Goal: Task Accomplishment & Management: Use online tool/utility

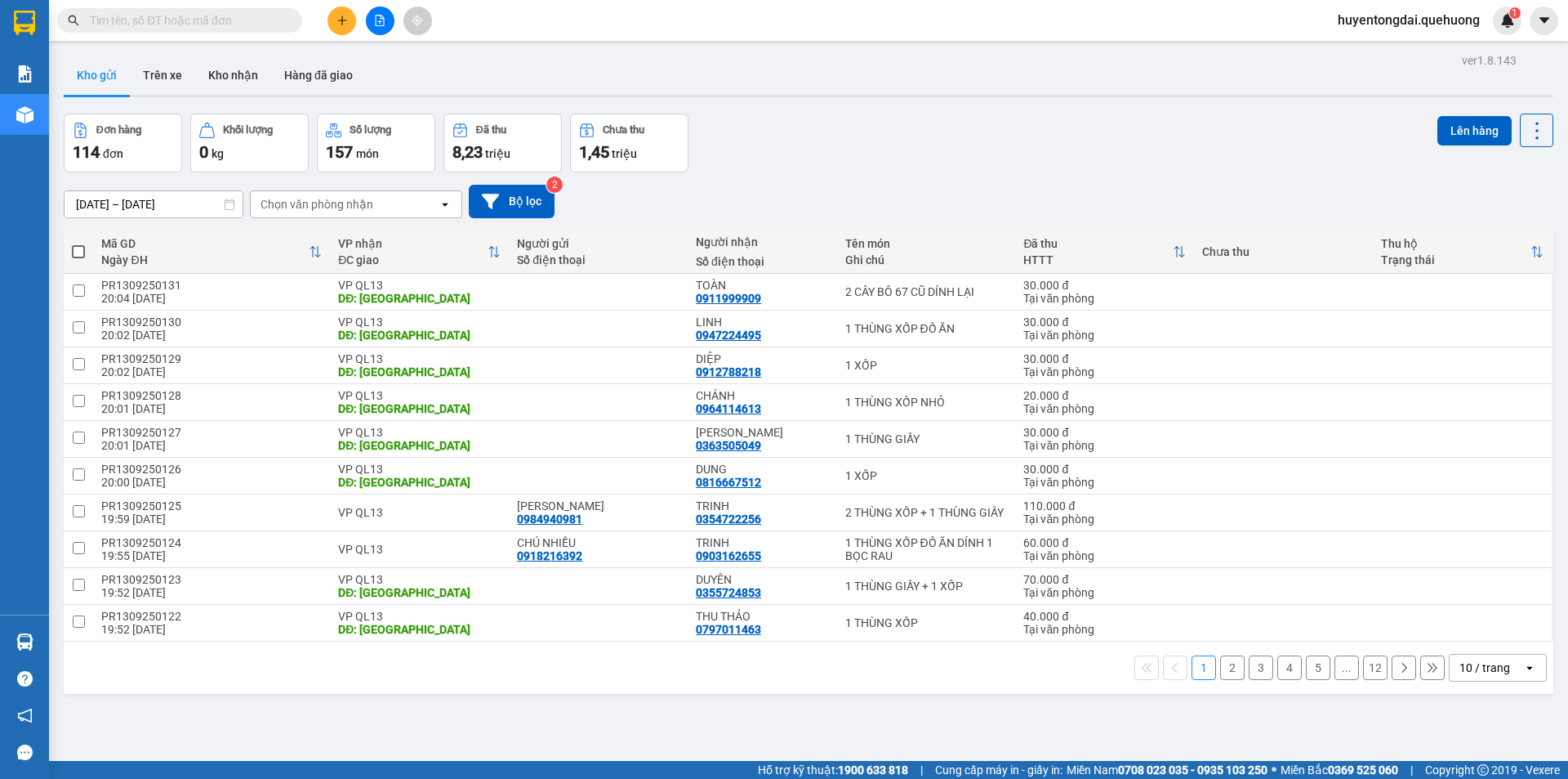
click at [1359, 13] on span "huyentongdai.quehuong" at bounding box center [1409, 20] width 168 height 21
click at [1384, 48] on span "Đăng xuất" at bounding box center [1415, 50] width 136 height 18
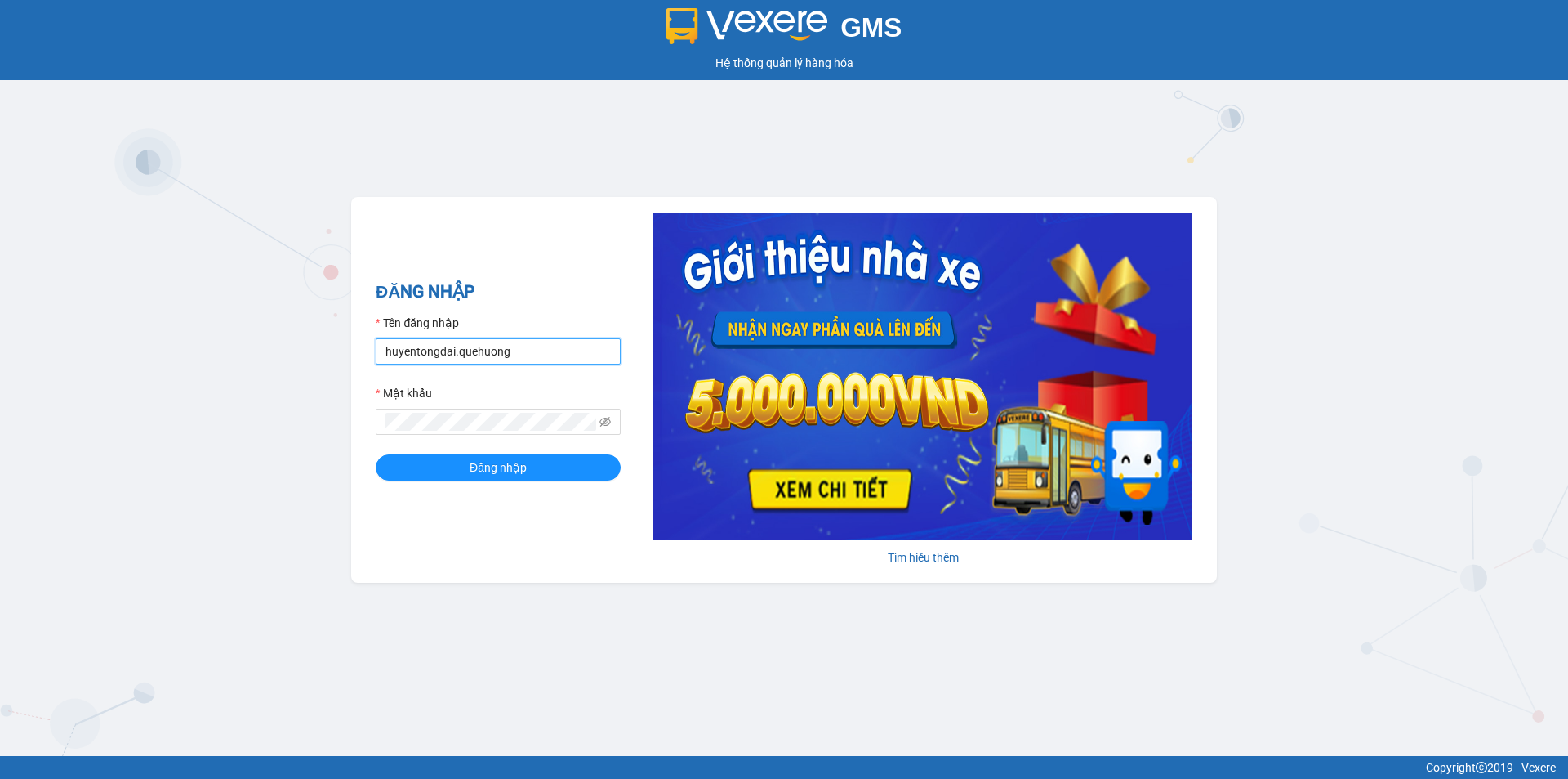
click at [478, 349] on input "huyentongdai.quehuong" at bounding box center [497, 351] width 245 height 26
type input "hoadukhanh.quehuong"
click at [512, 464] on span "Đăng nhập" at bounding box center [498, 467] width 57 height 18
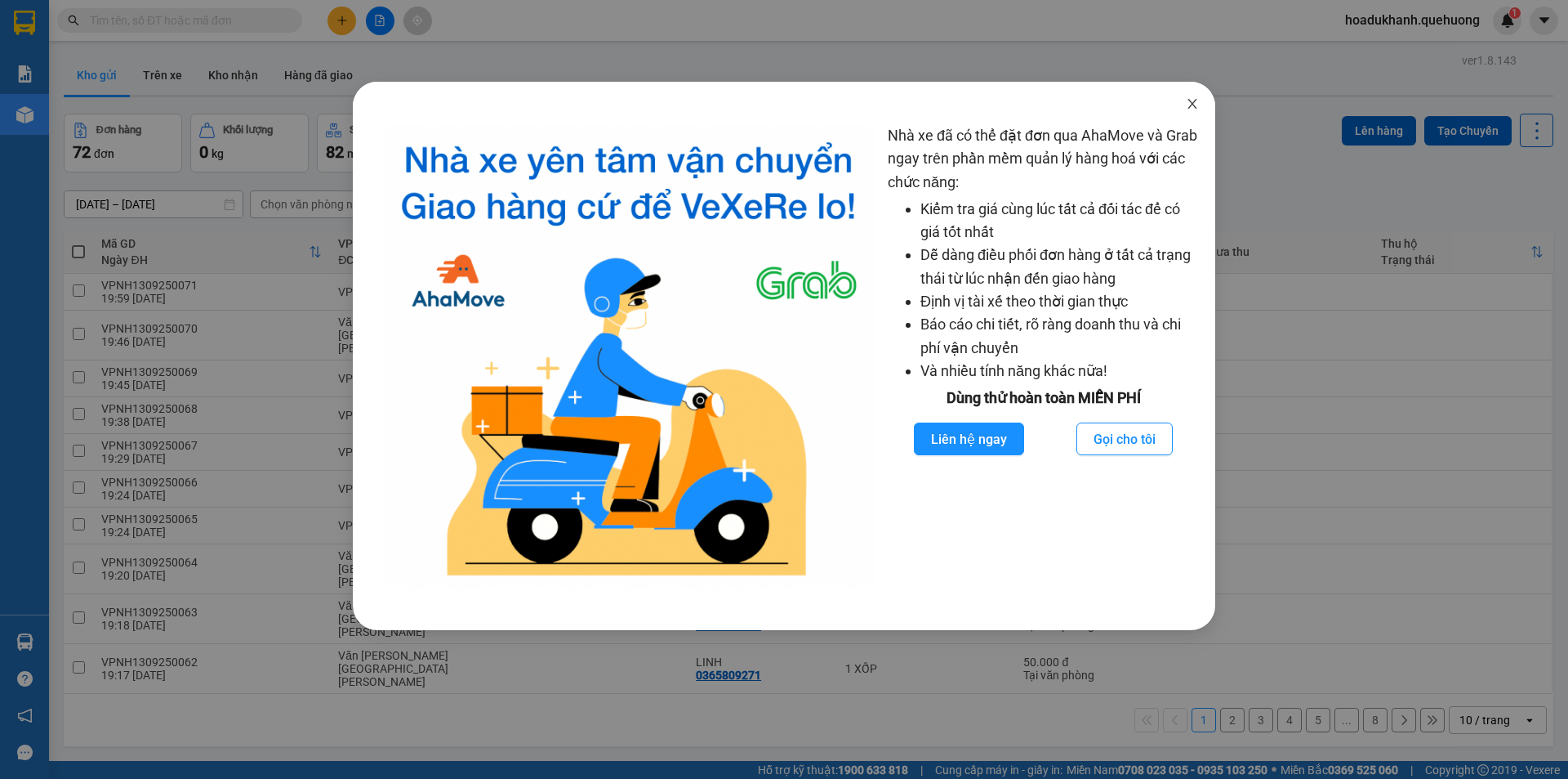
click at [1193, 103] on icon "close" at bounding box center [1193, 103] width 13 height 13
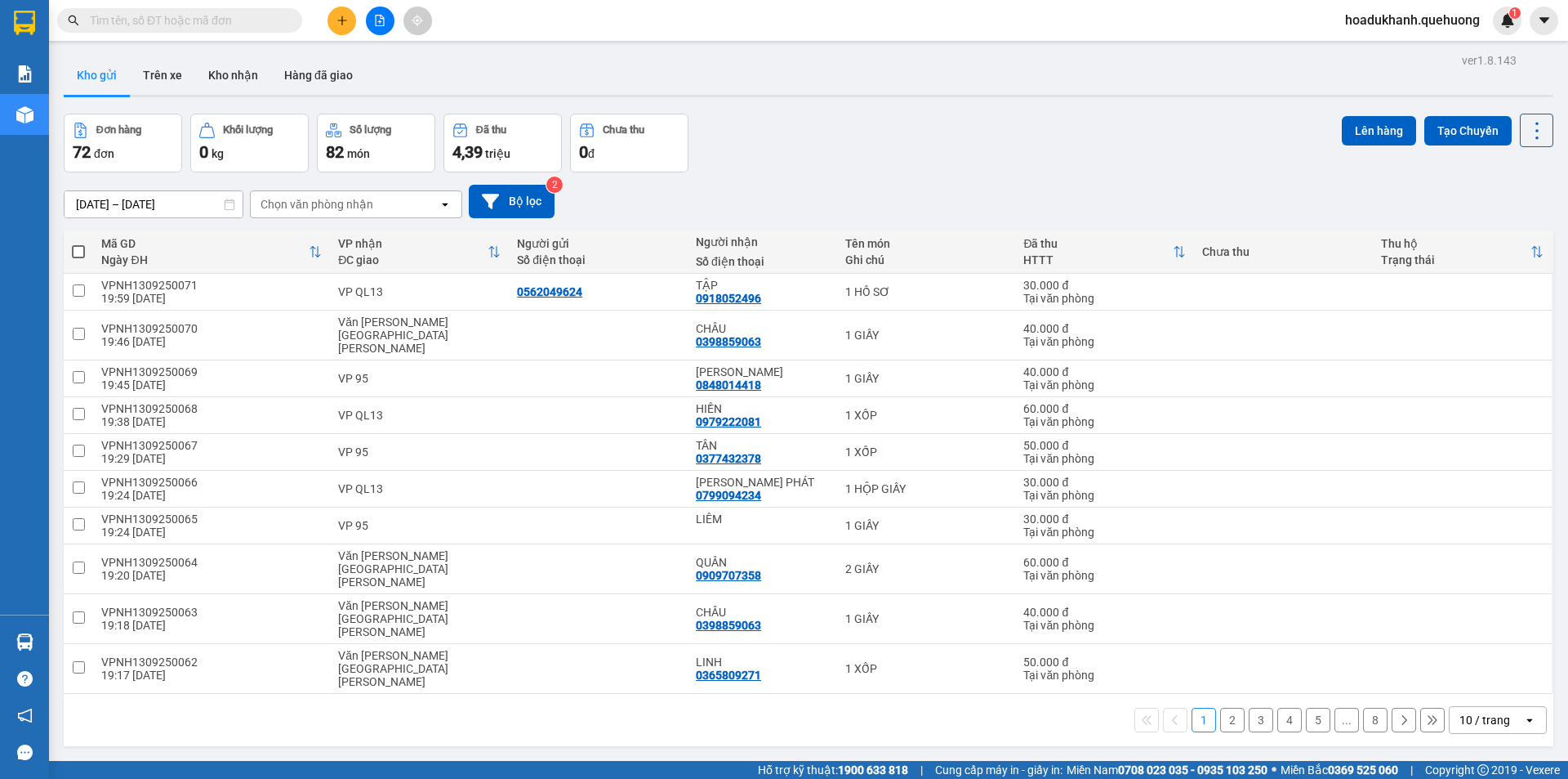
click at [129, 203] on input "[DATE] – [DATE]" at bounding box center [153, 203] width 178 height 26
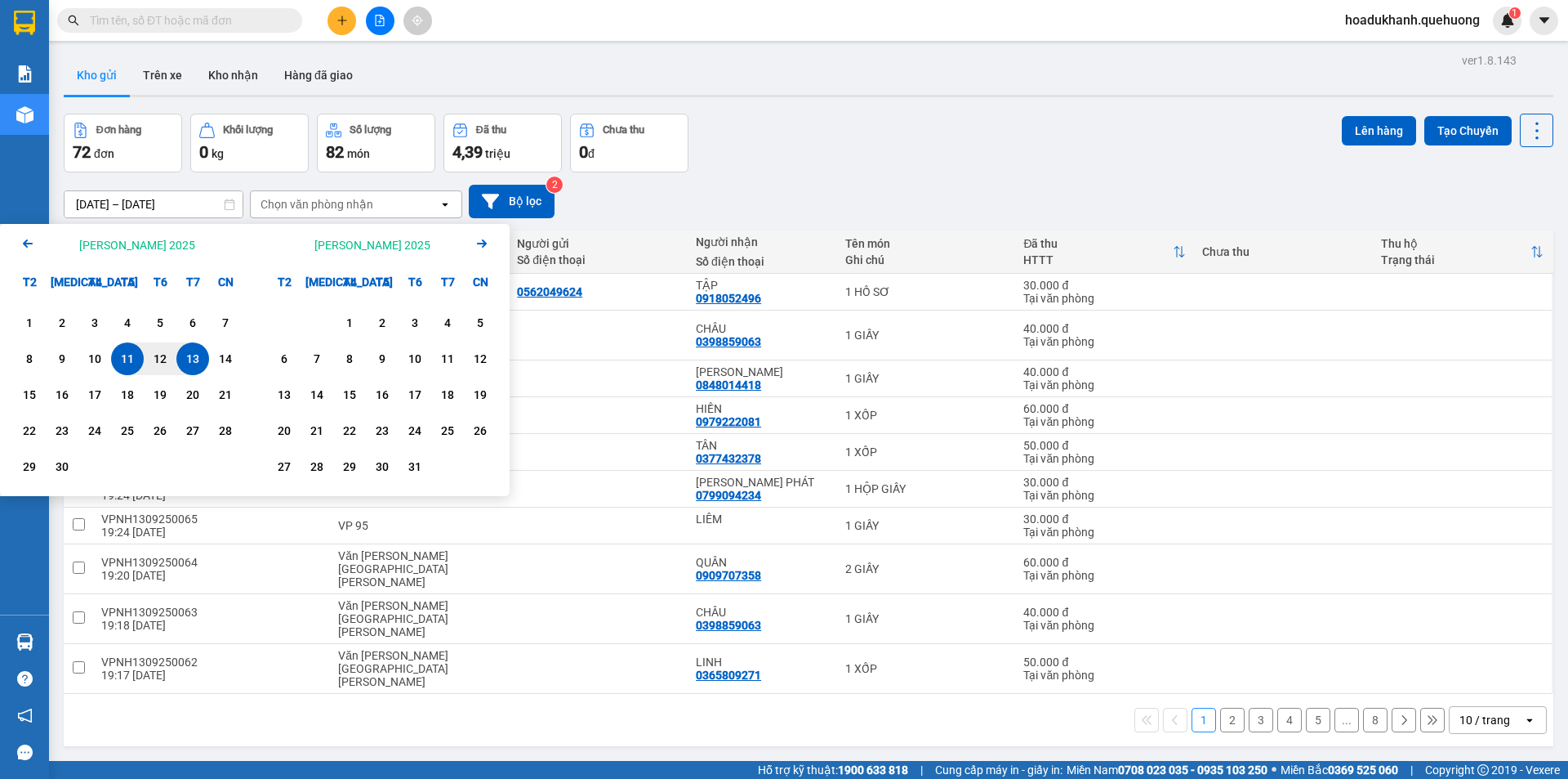
click at [185, 358] on div "13" at bounding box center [193, 359] width 23 height 20
click at [197, 357] on div "13" at bounding box center [193, 359] width 23 height 20
type input "[DATE] – [DATE]"
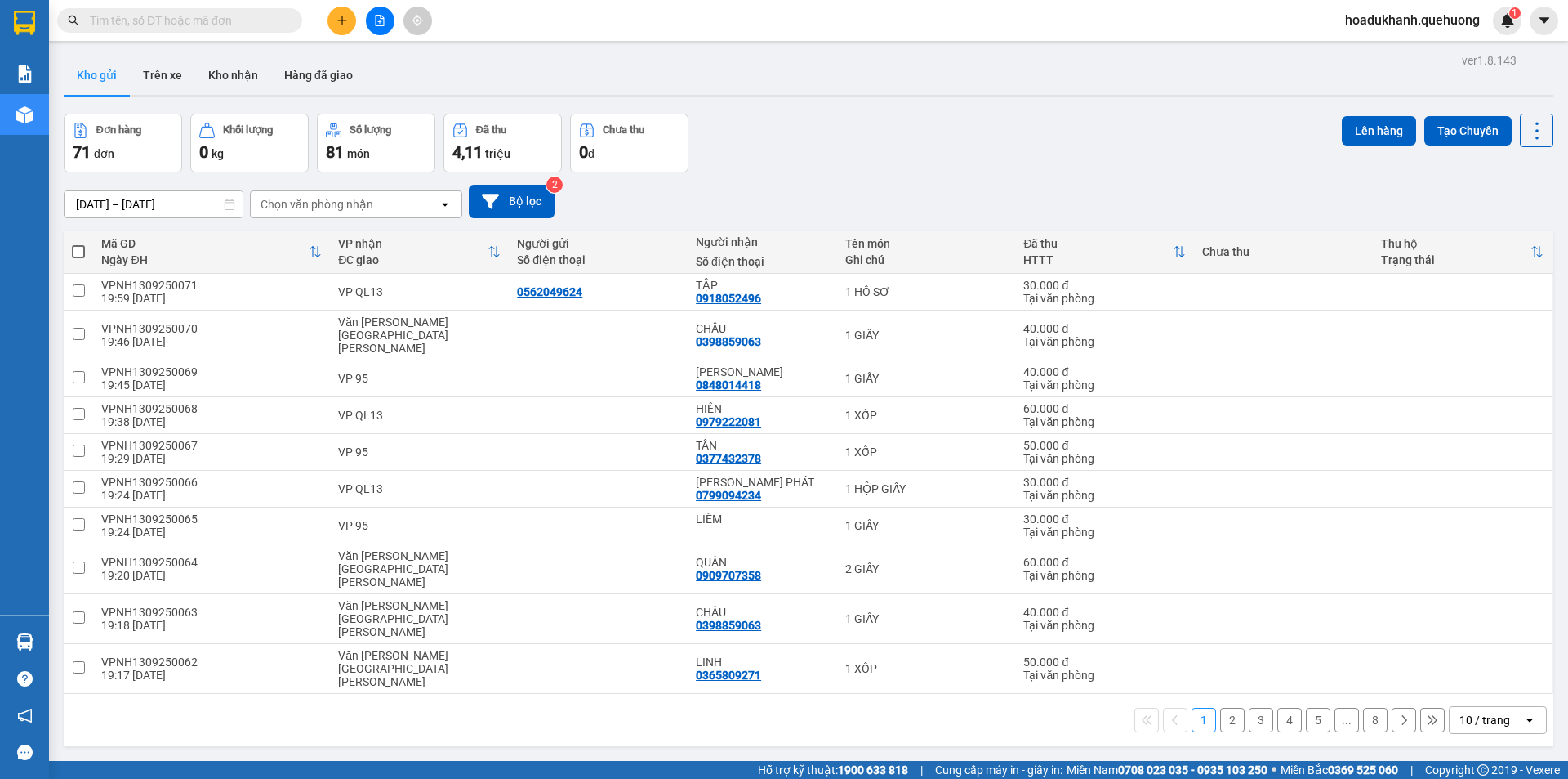
click at [1478, 712] on div "10 / trang" at bounding box center [1485, 720] width 51 height 16
click at [1456, 638] on span "100 / trang" at bounding box center [1479, 632] width 59 height 16
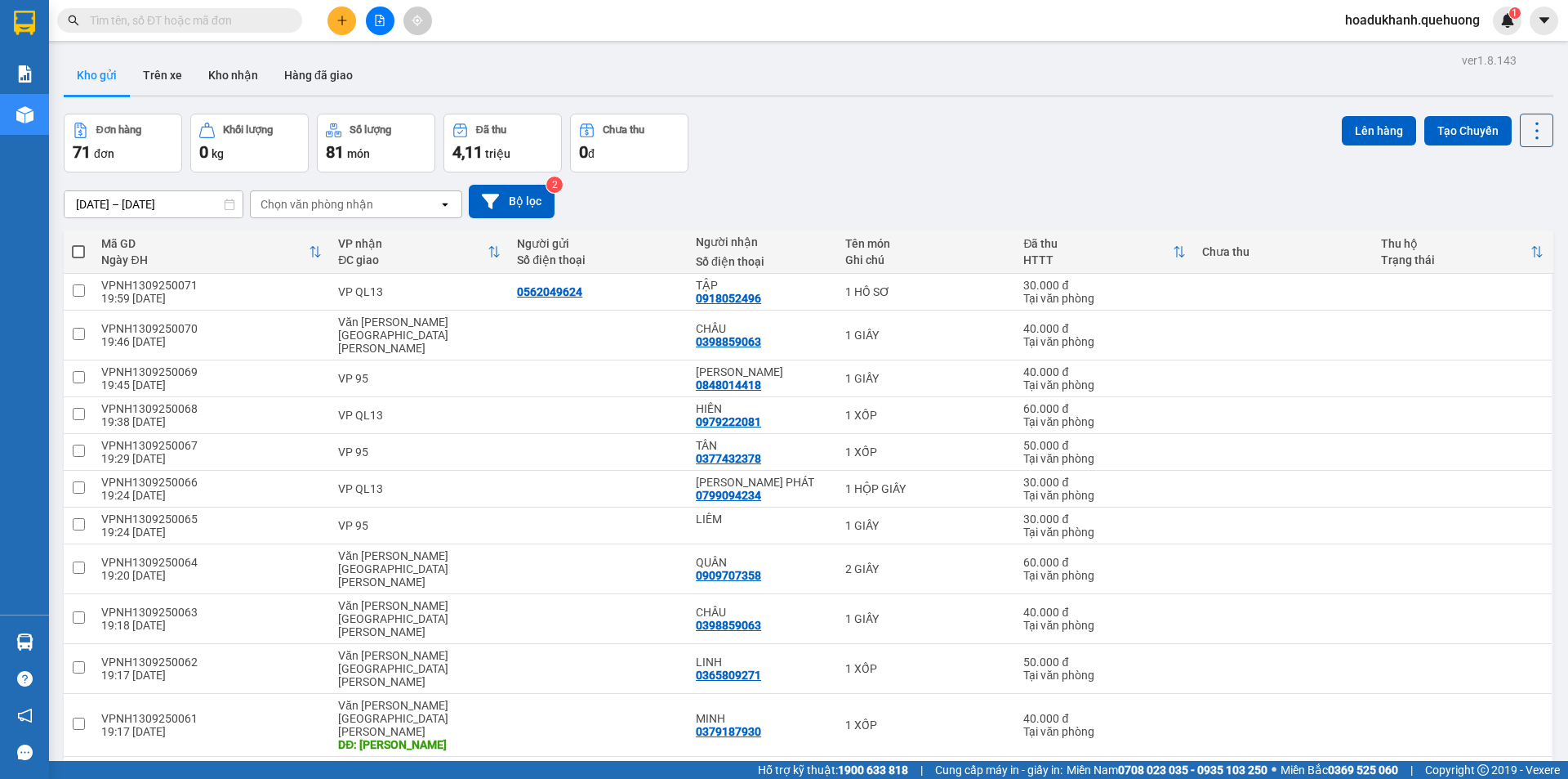
click at [78, 248] on span at bounding box center [78, 251] width 13 height 13
click at [79, 244] on input "checkbox" at bounding box center [79, 244] width 0 height 0
checkbox input "true"
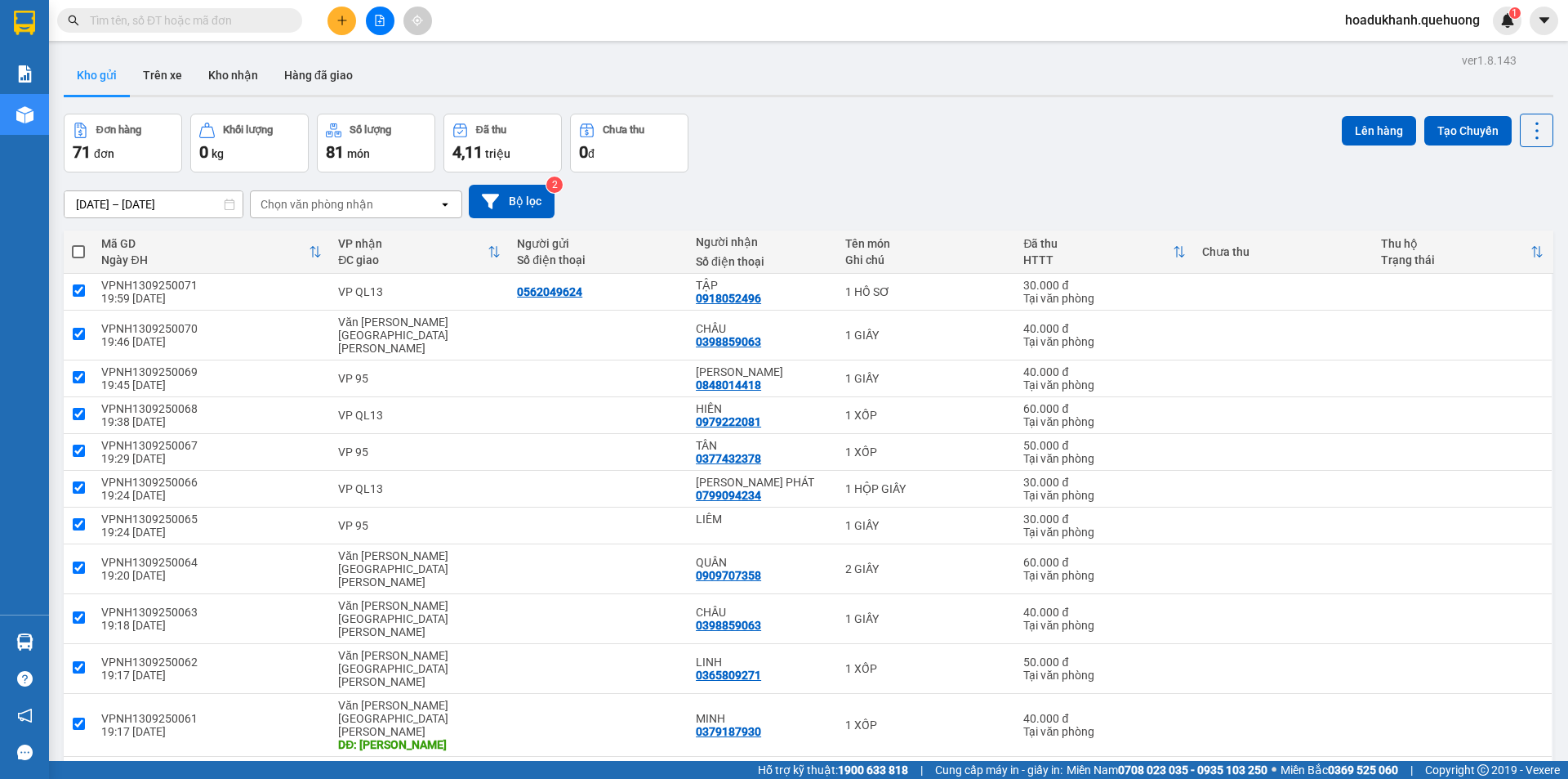
checkbox input "true"
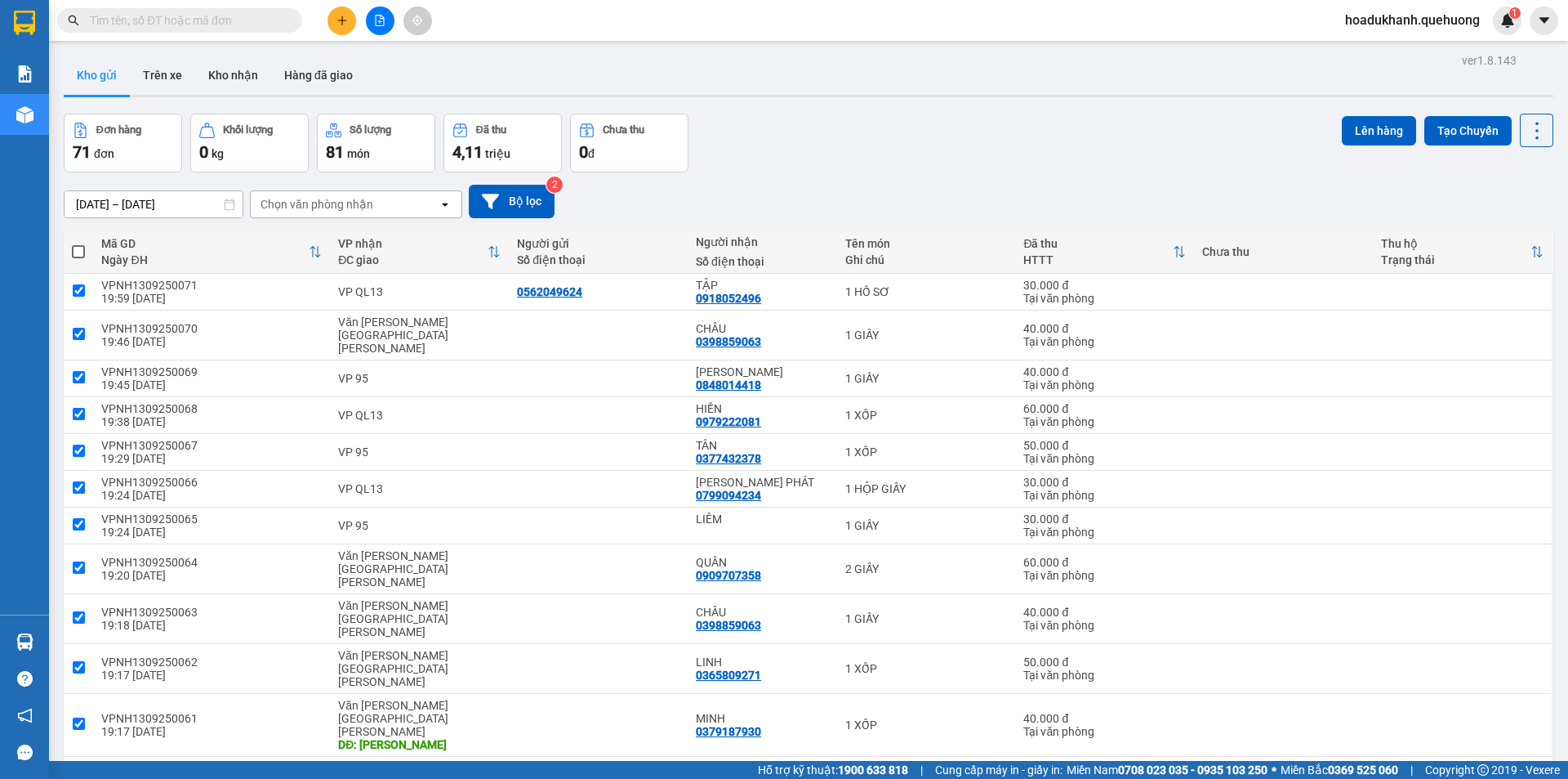
checkbox input "true"
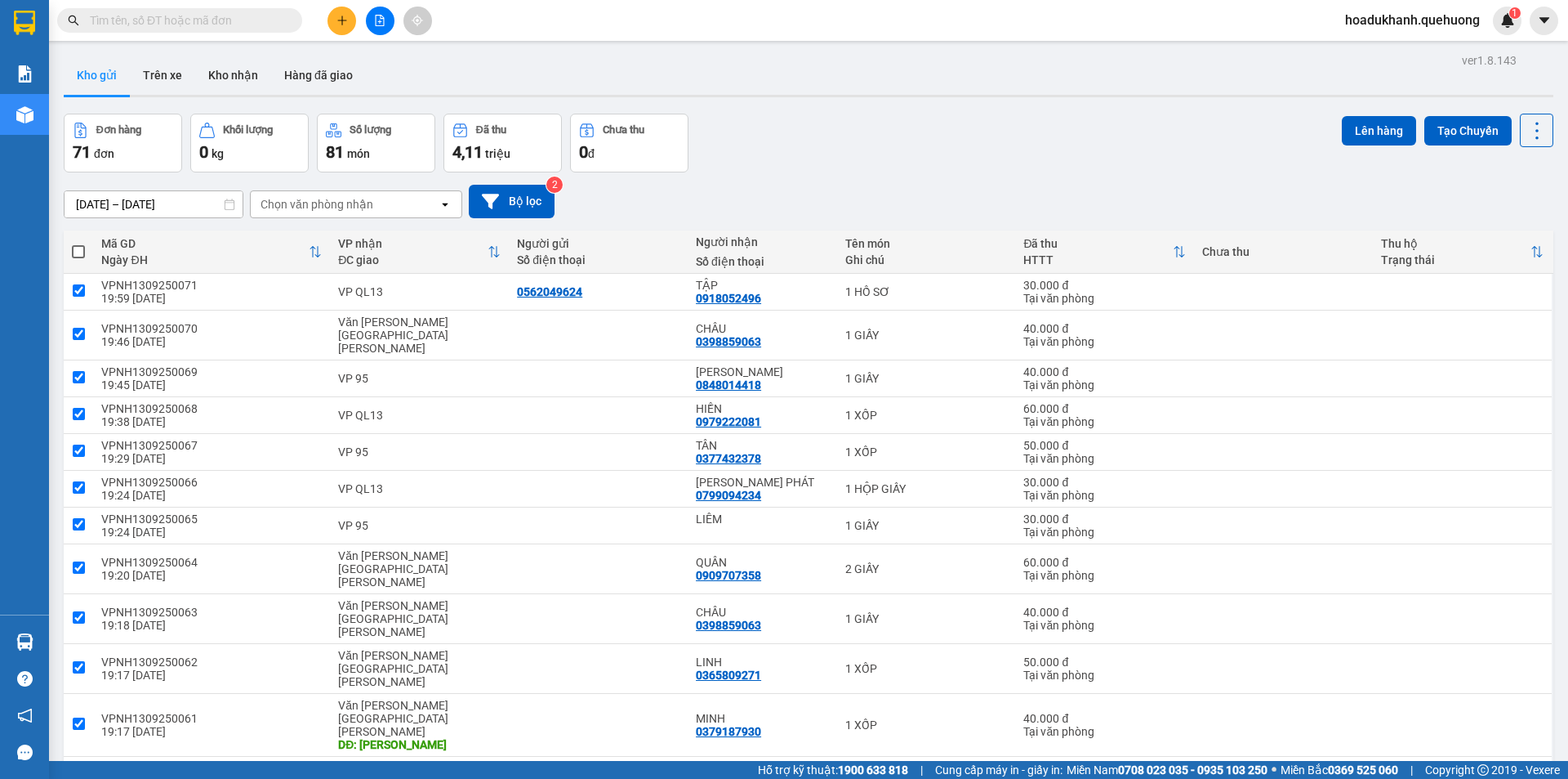
checkbox input "true"
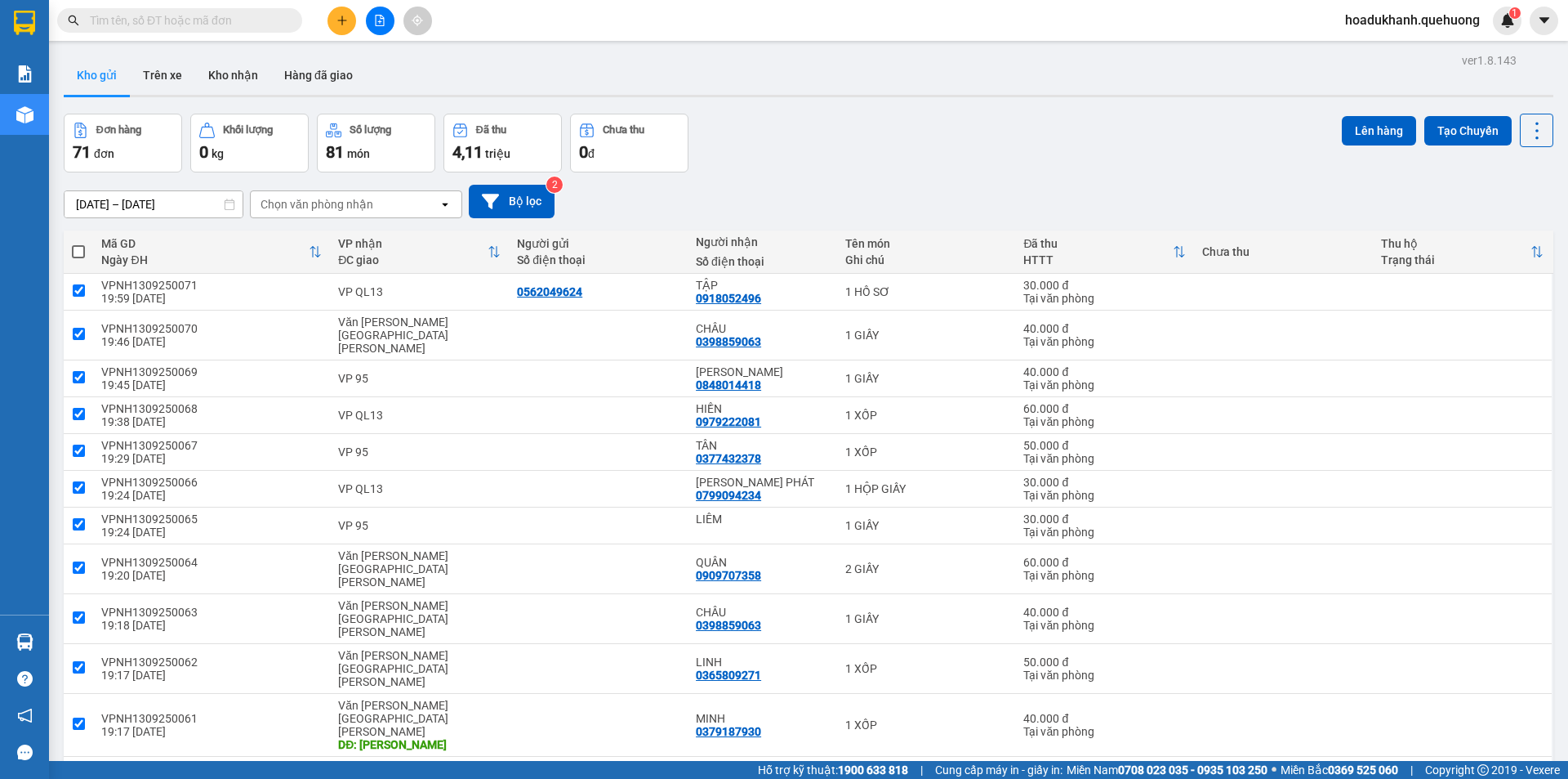
checkbox input "true"
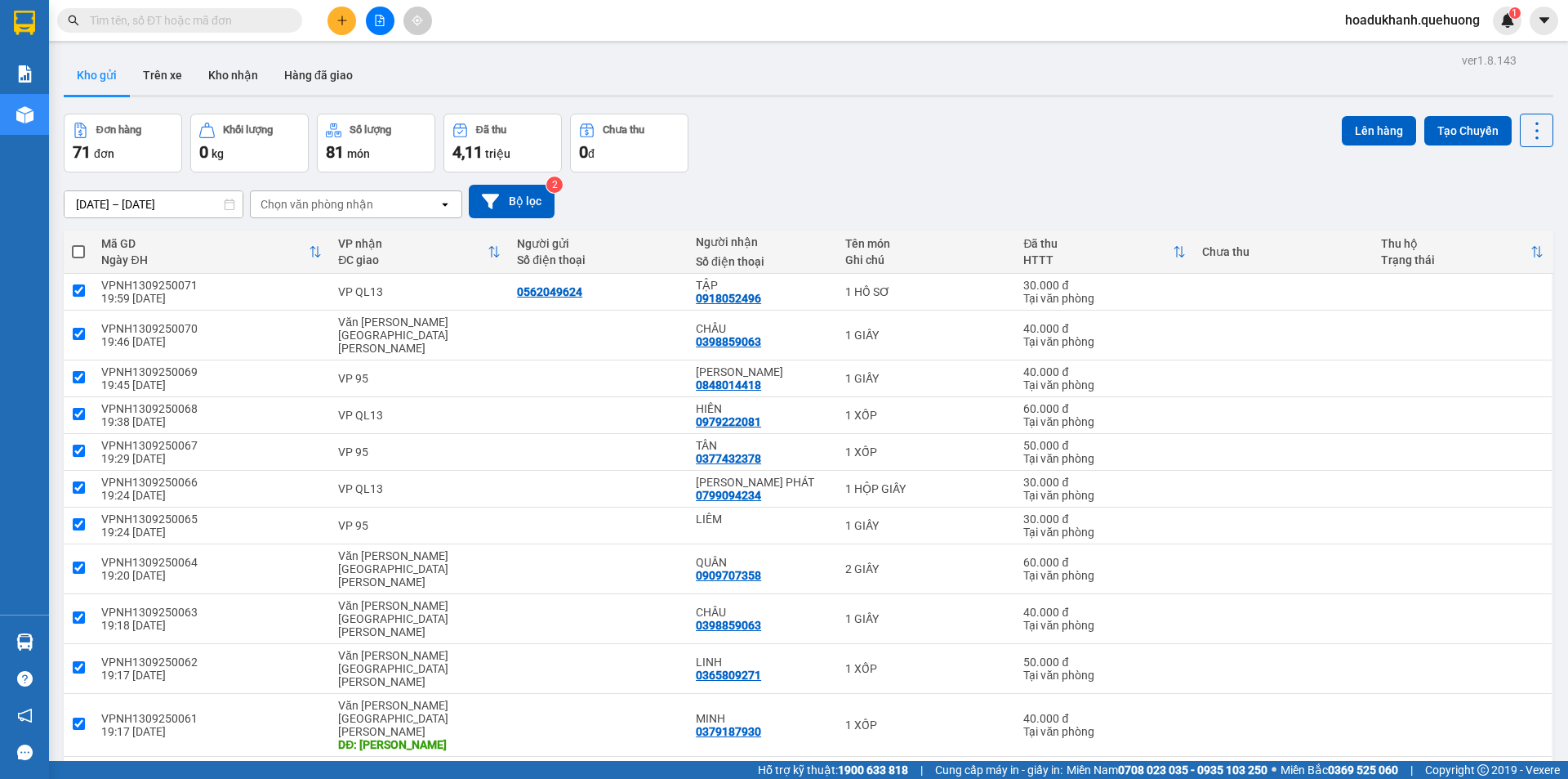
checkbox input "true"
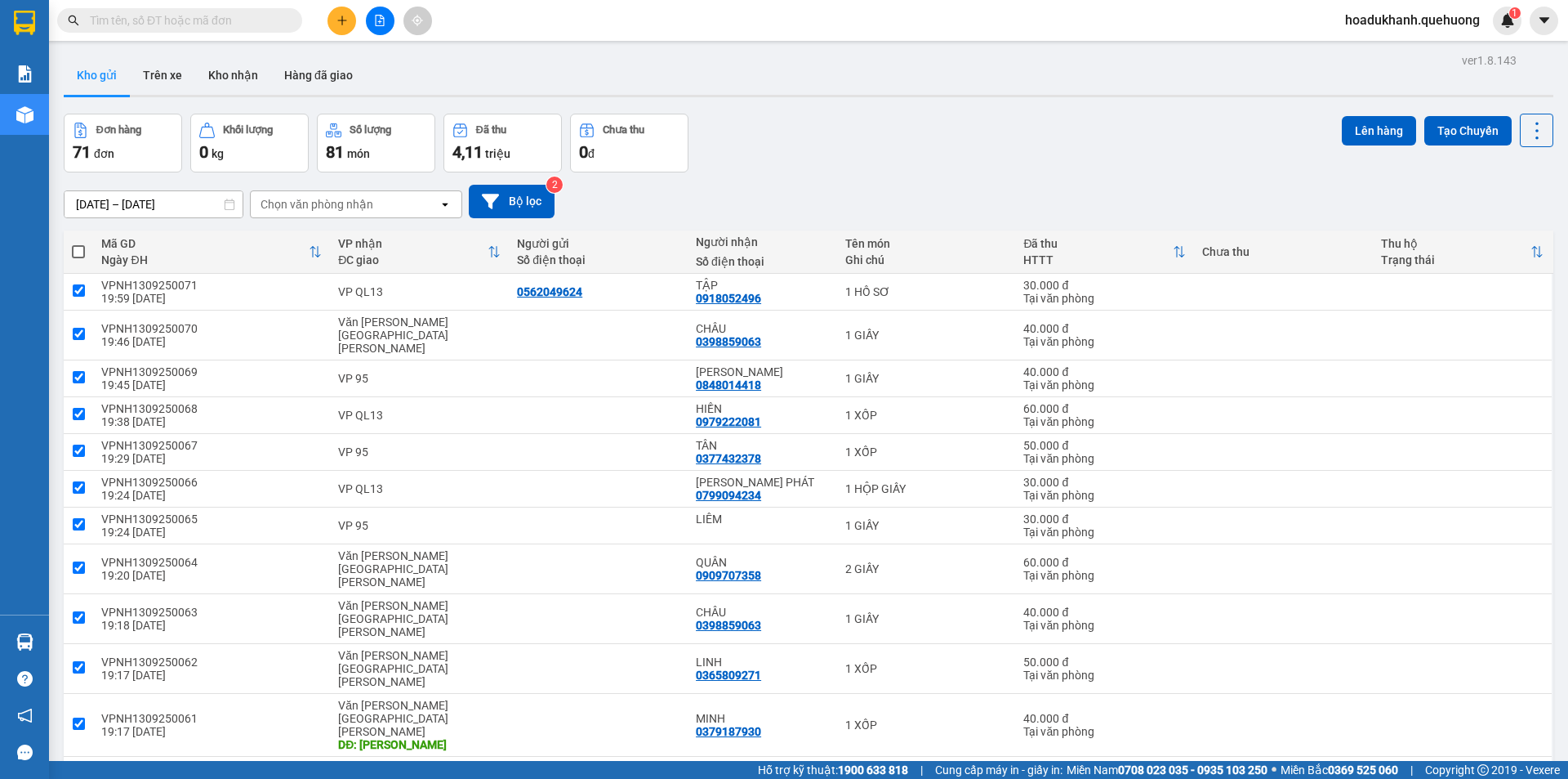
checkbox input "true"
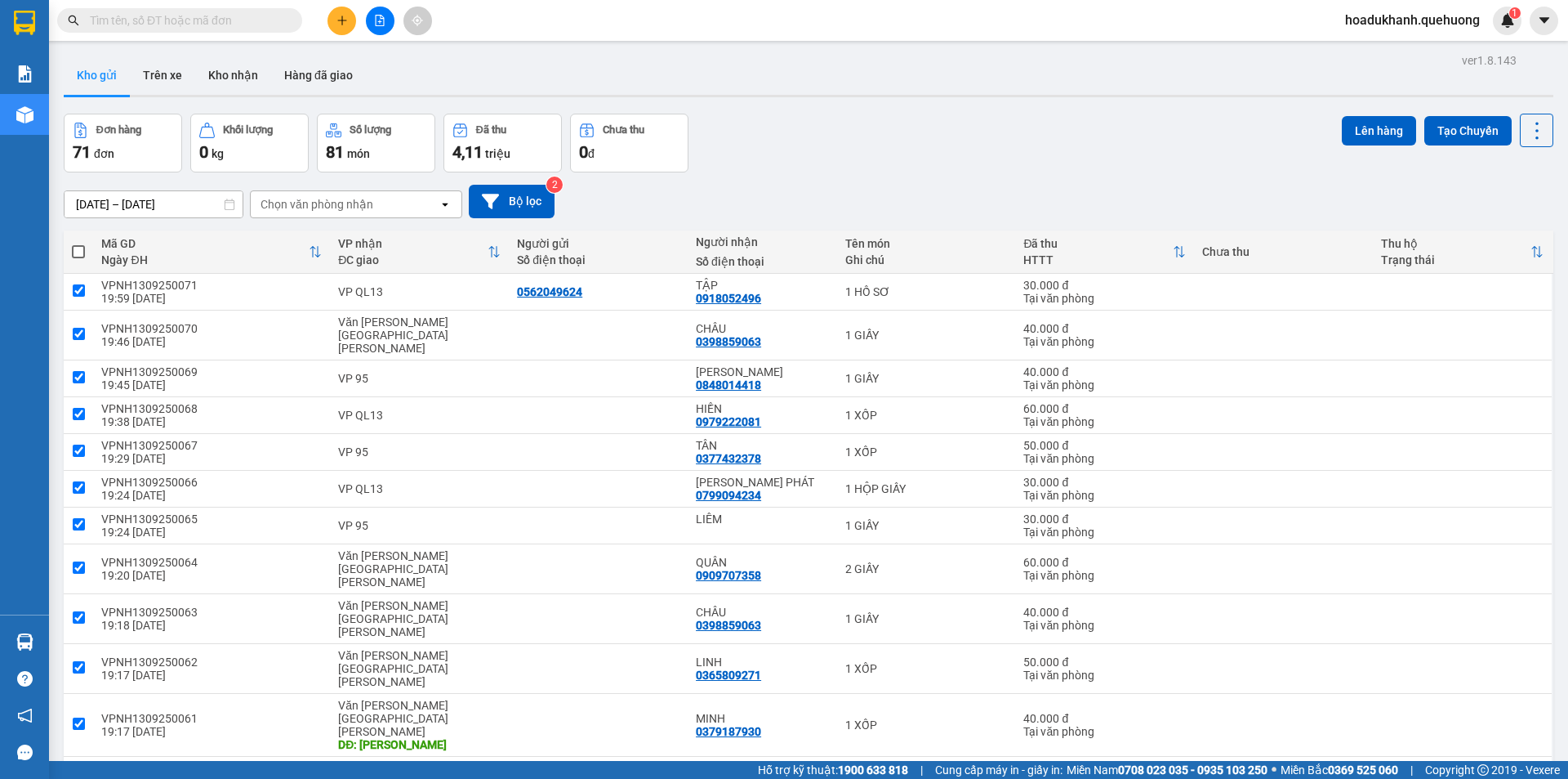
checkbox input "true"
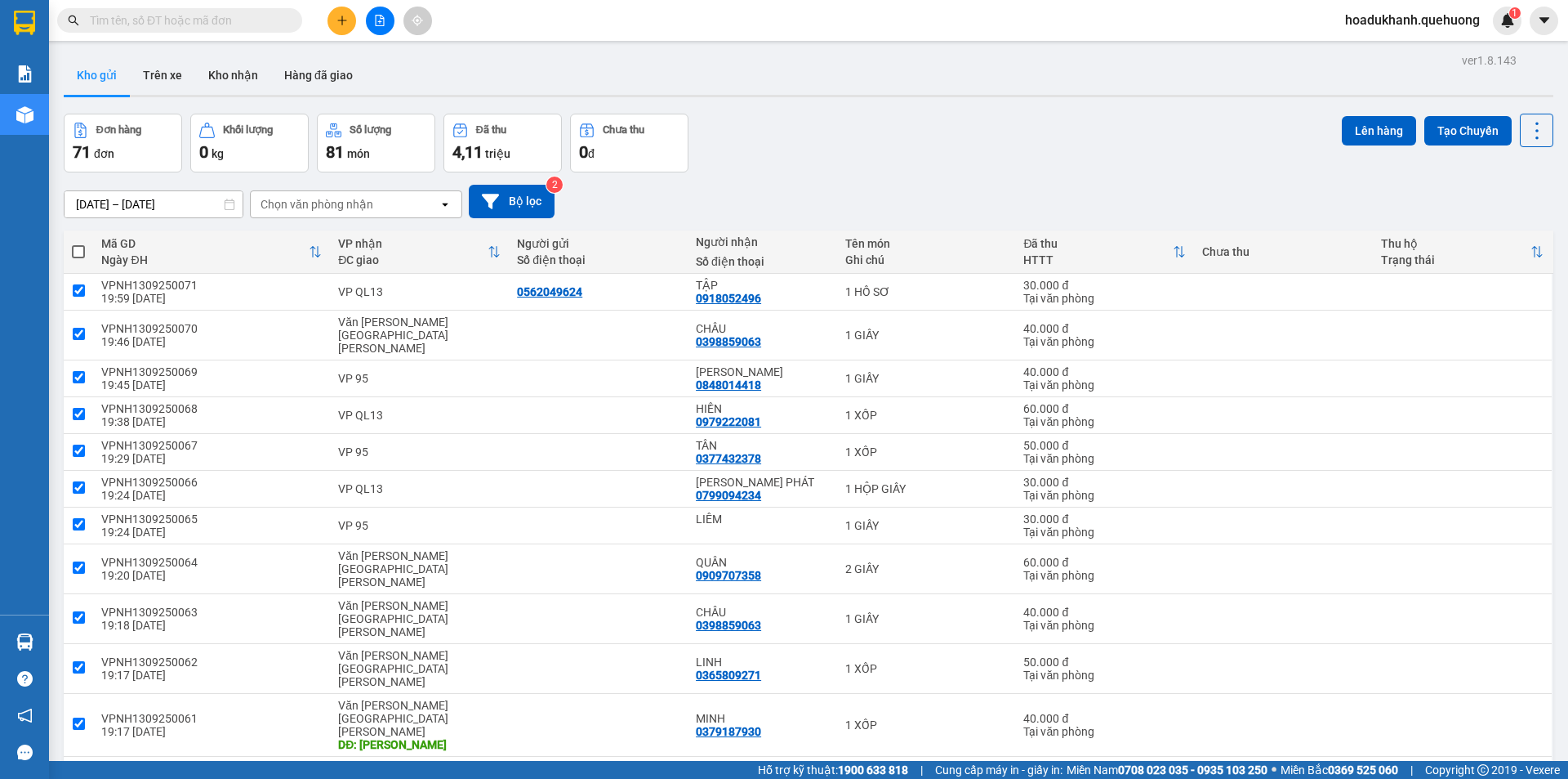
checkbox input "true"
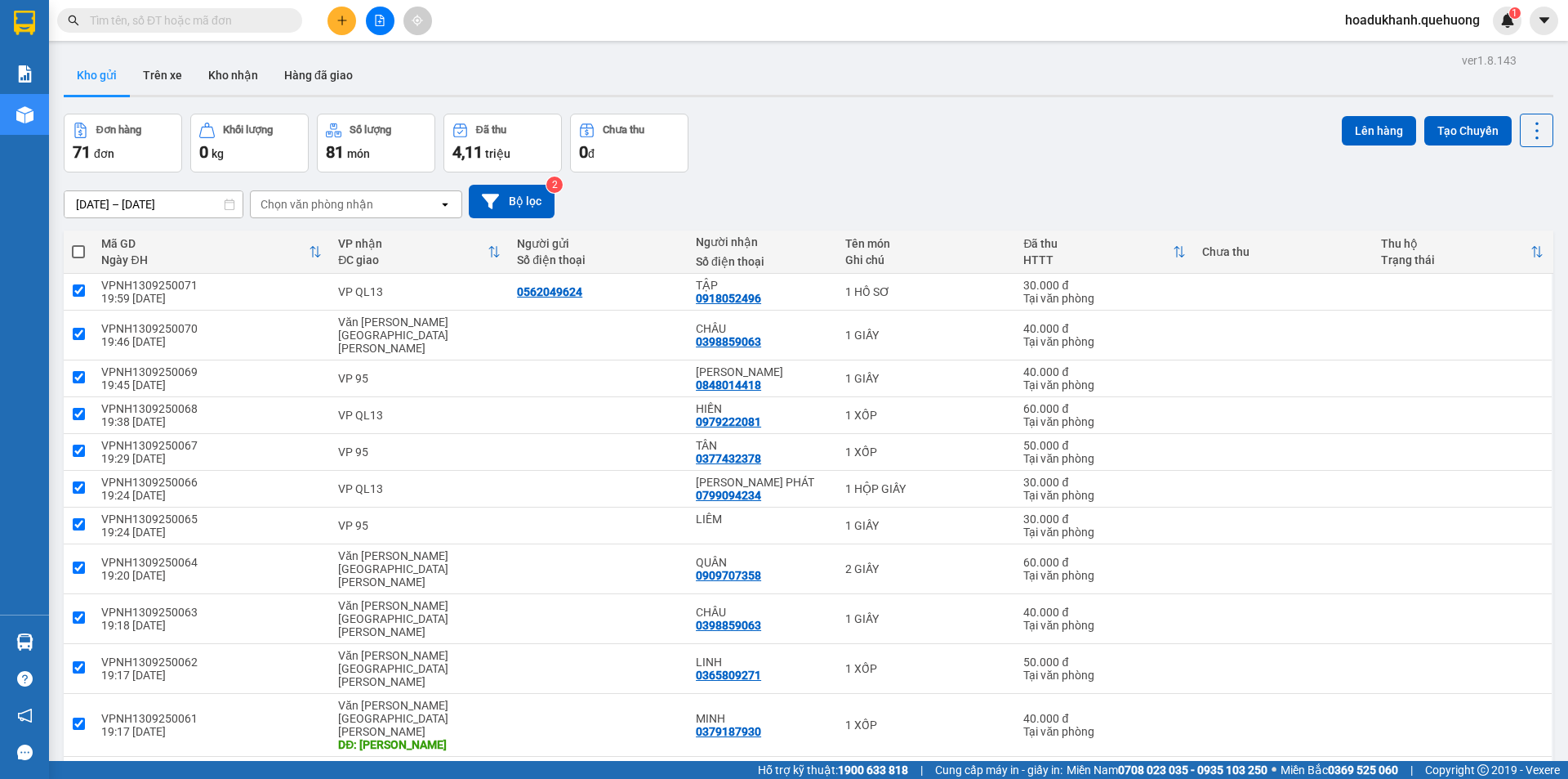
checkbox input "true"
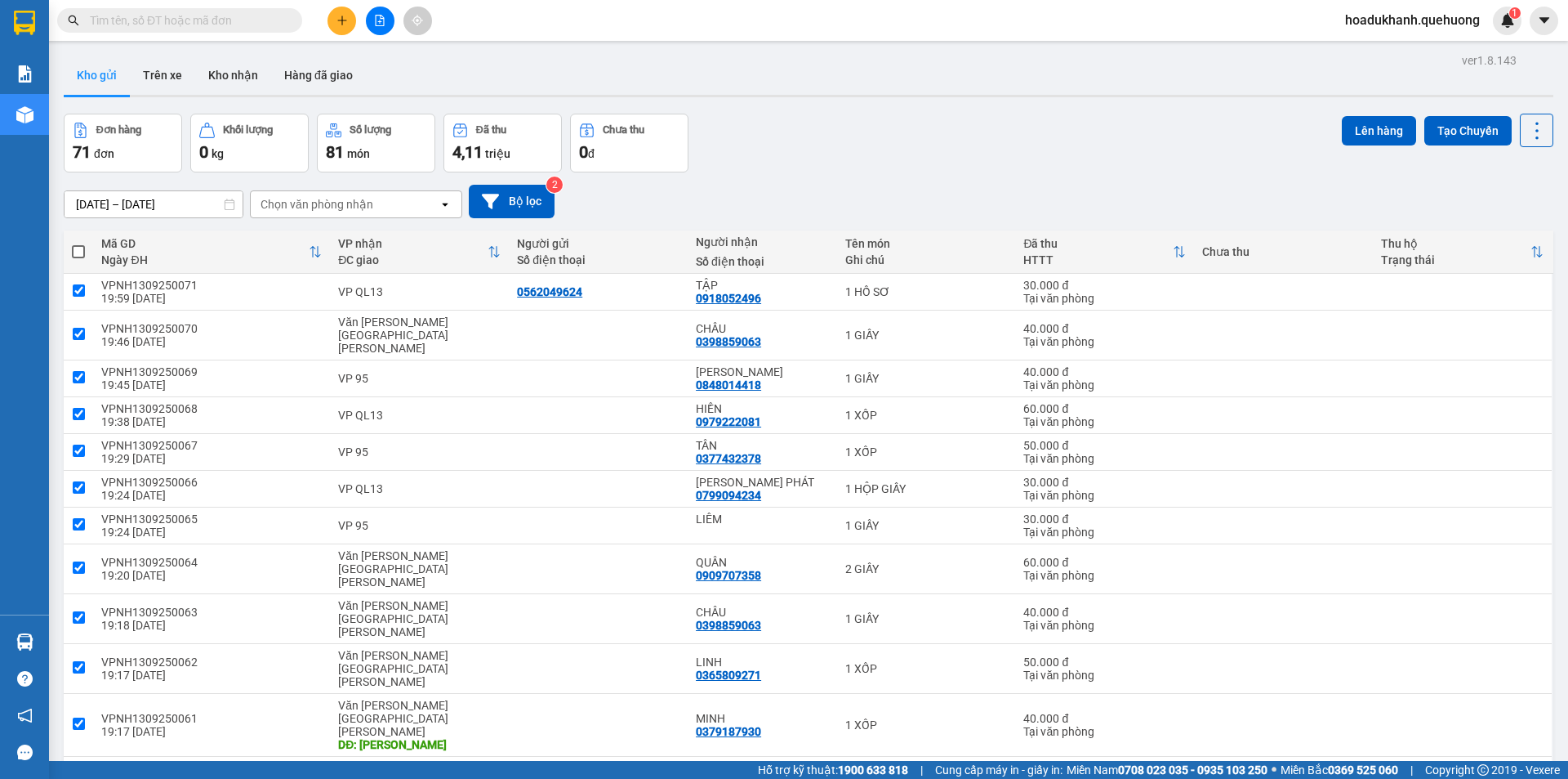
checkbox input "true"
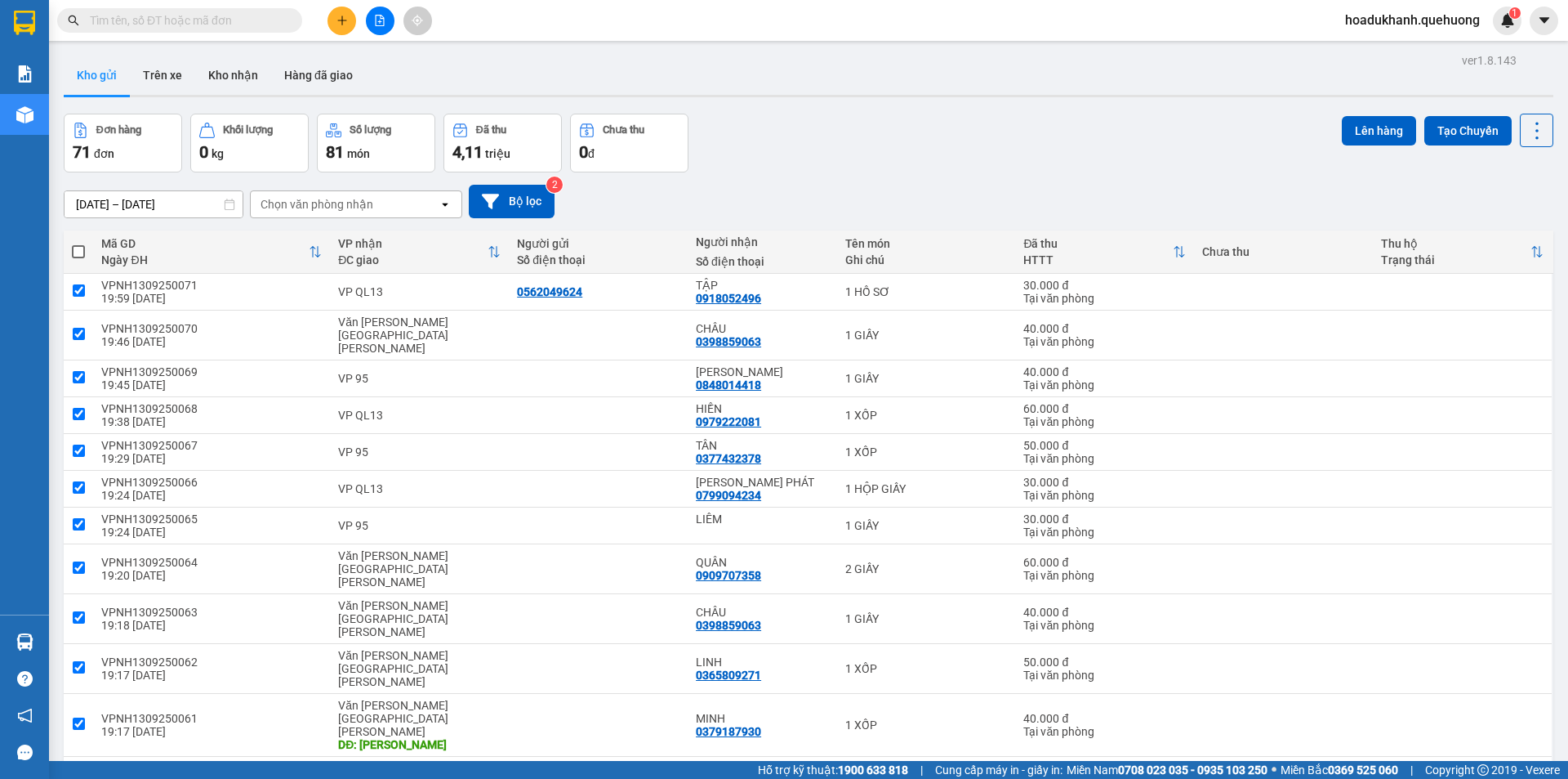
checkbox input "true"
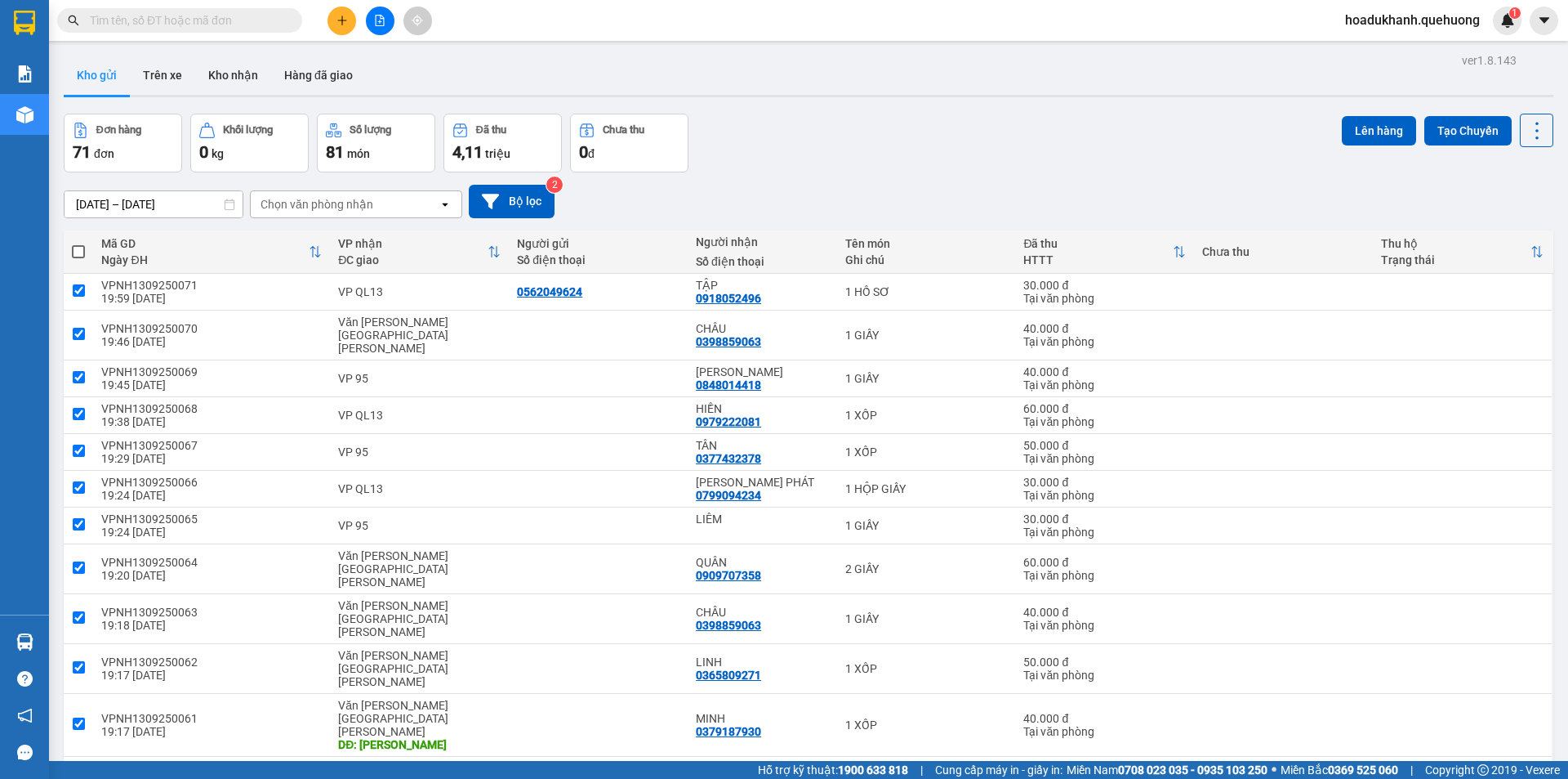
checkbox input "true"
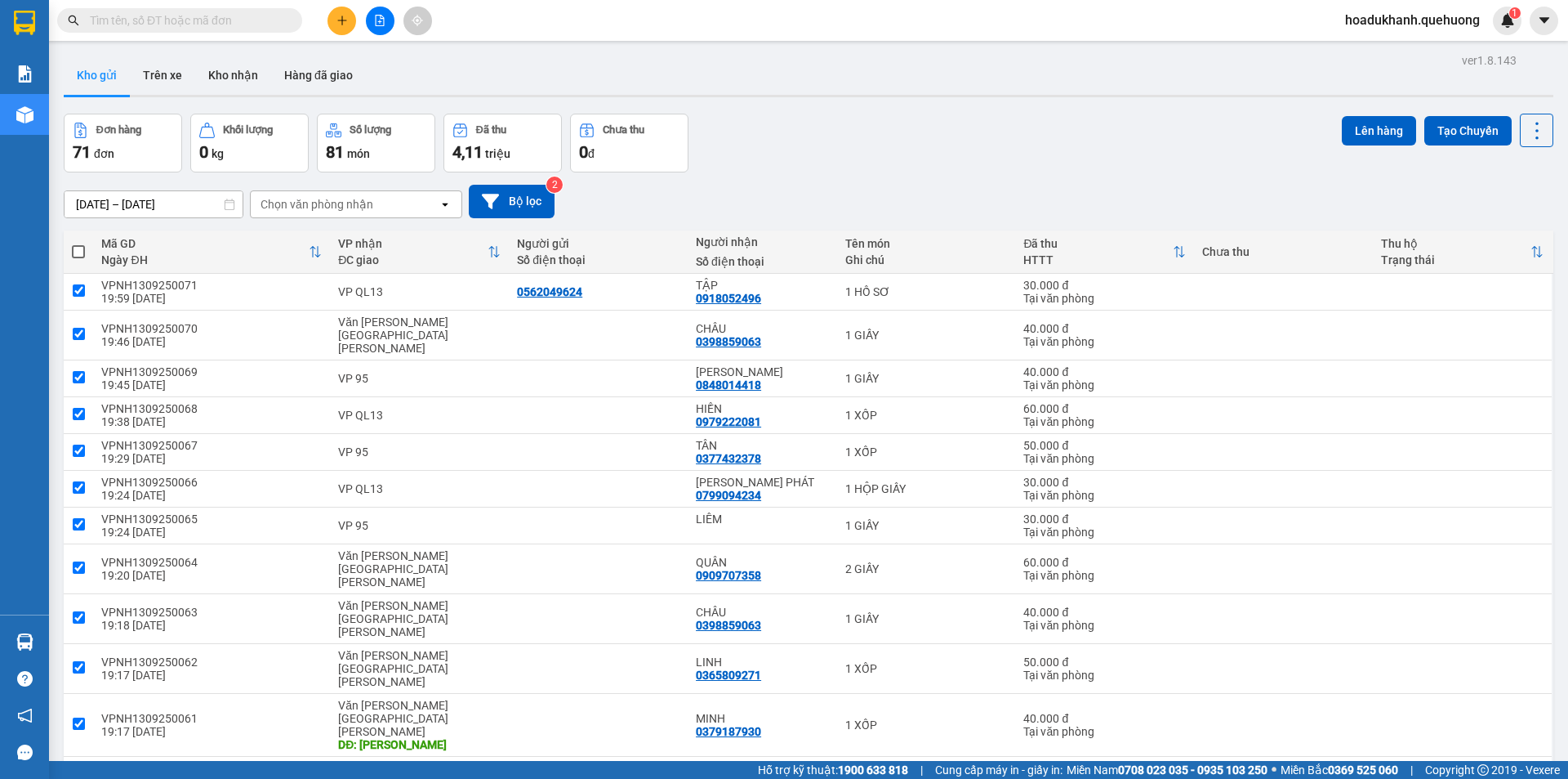
checkbox input "true"
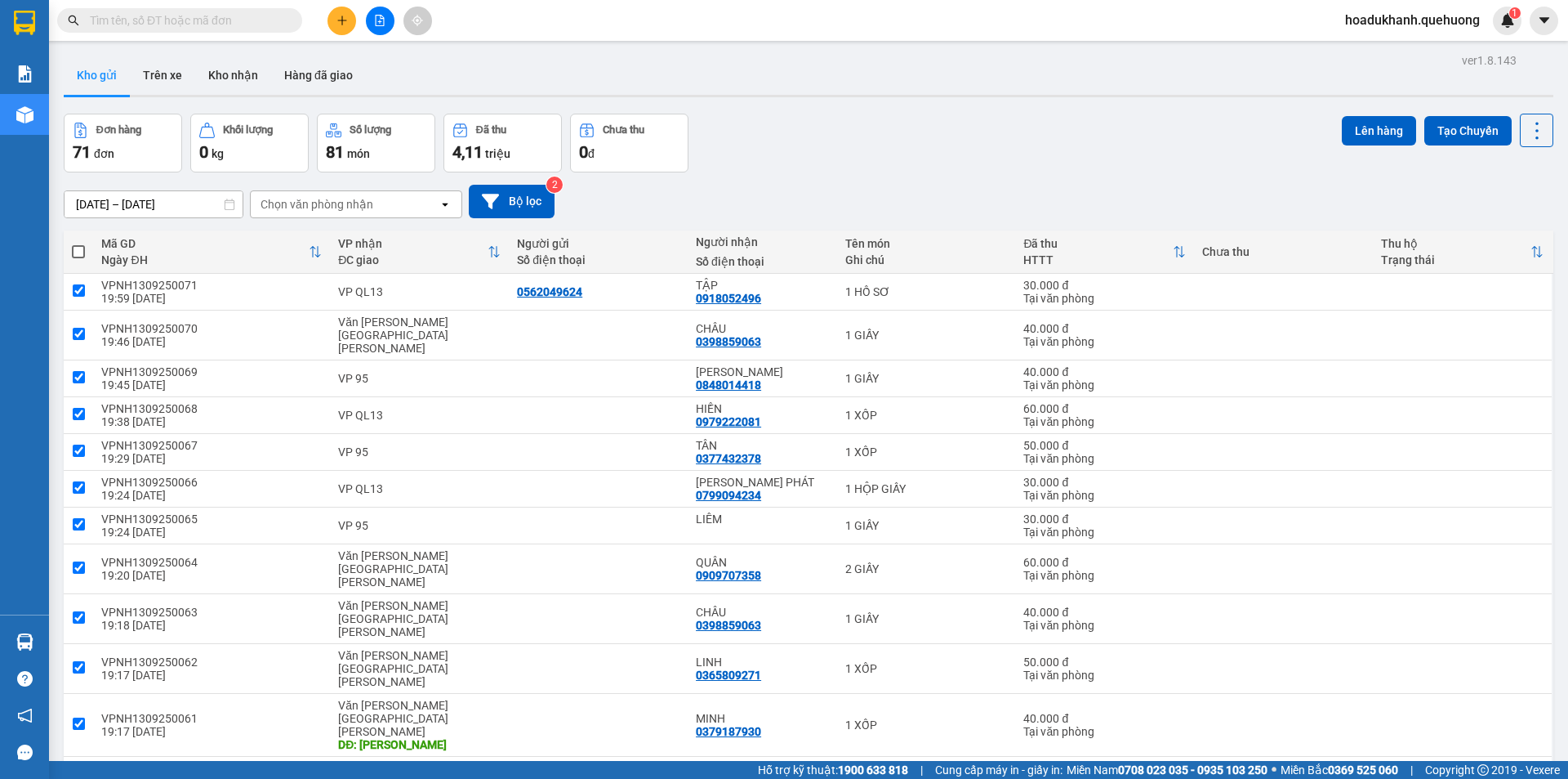
checkbox input "true"
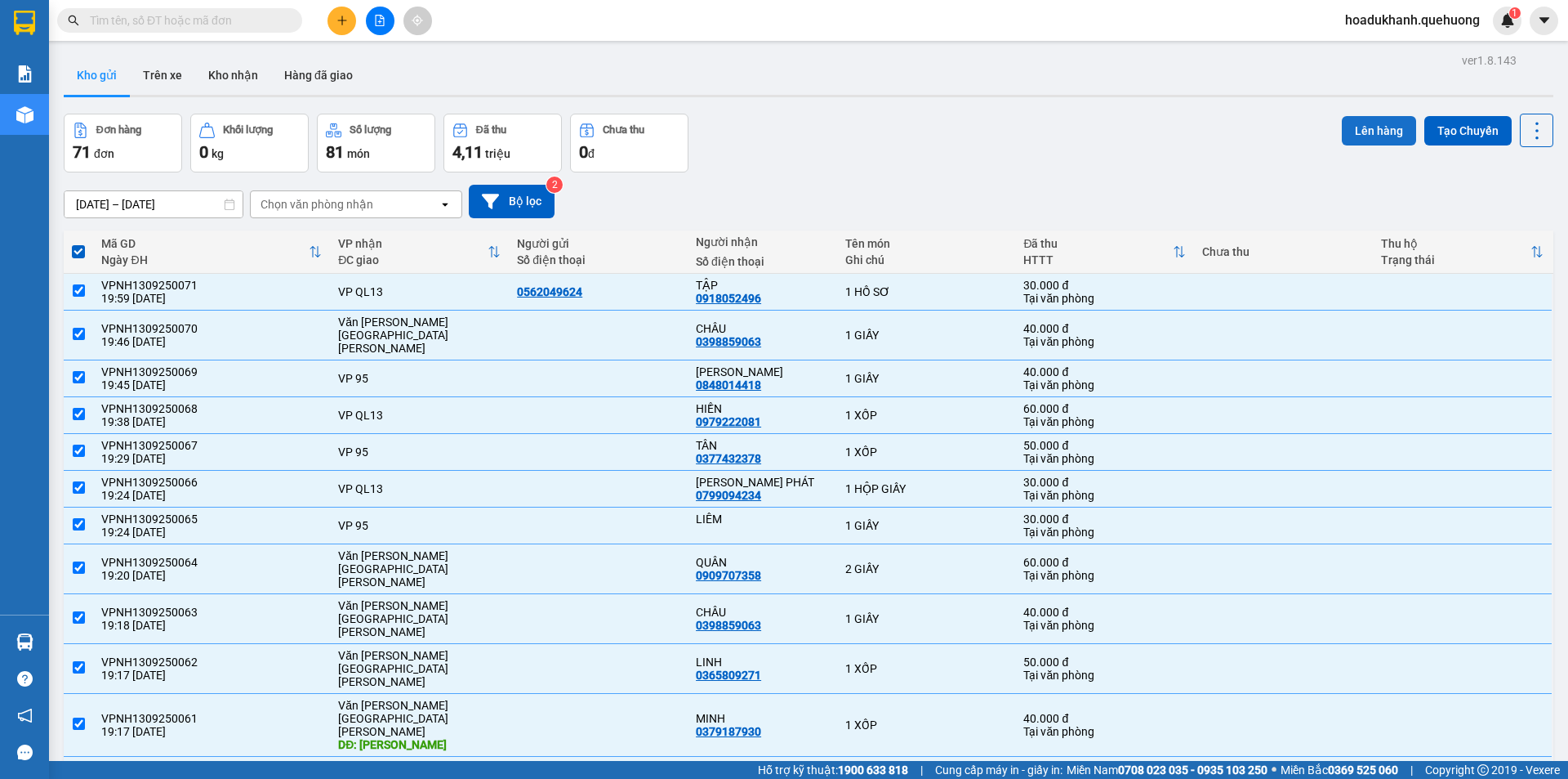
click at [1353, 130] on button "Lên hàng" at bounding box center [1379, 130] width 74 height 30
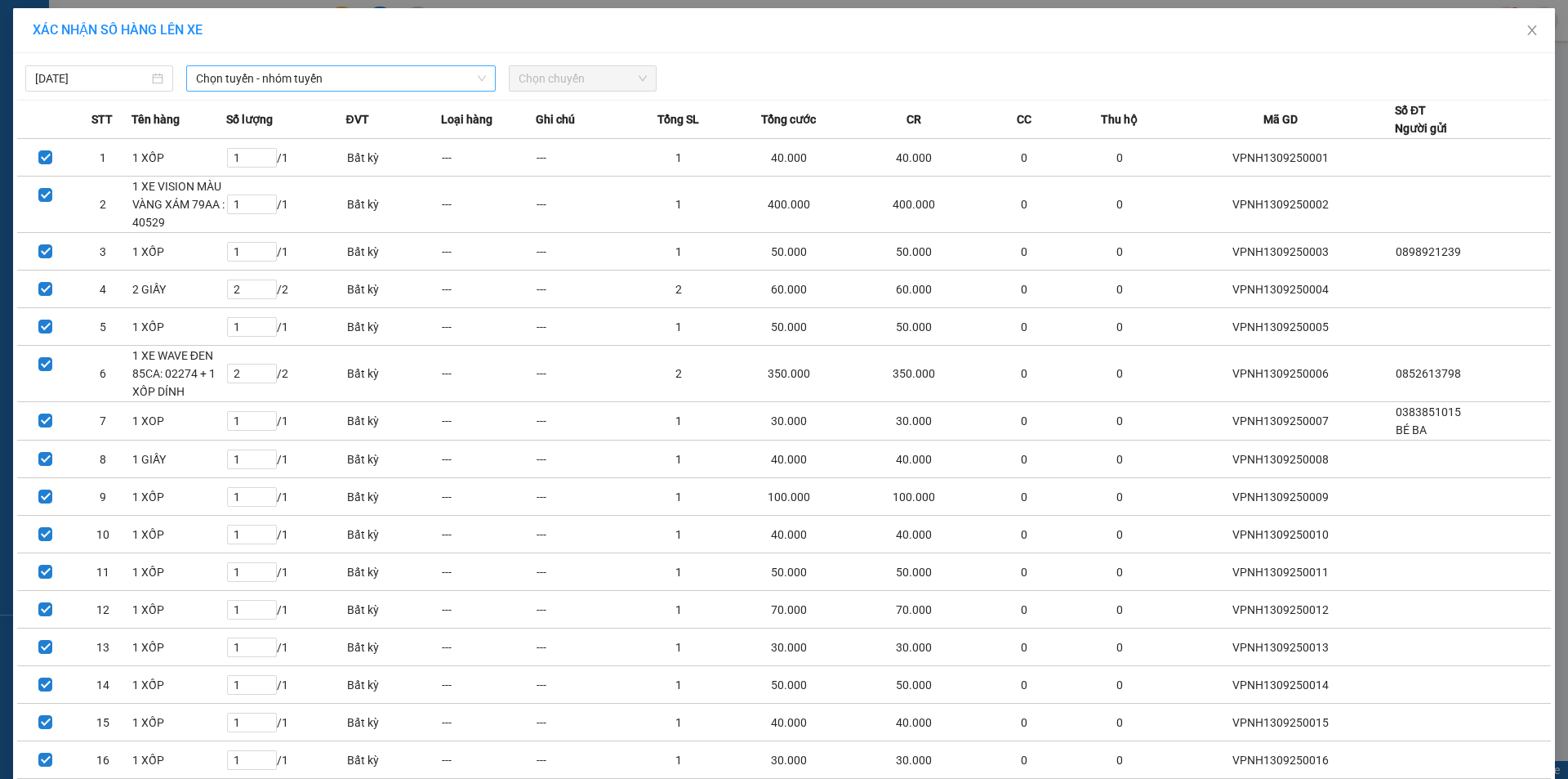
click at [369, 71] on span "Chọn tuyến - nhóm tuyến" at bounding box center [341, 78] width 290 height 24
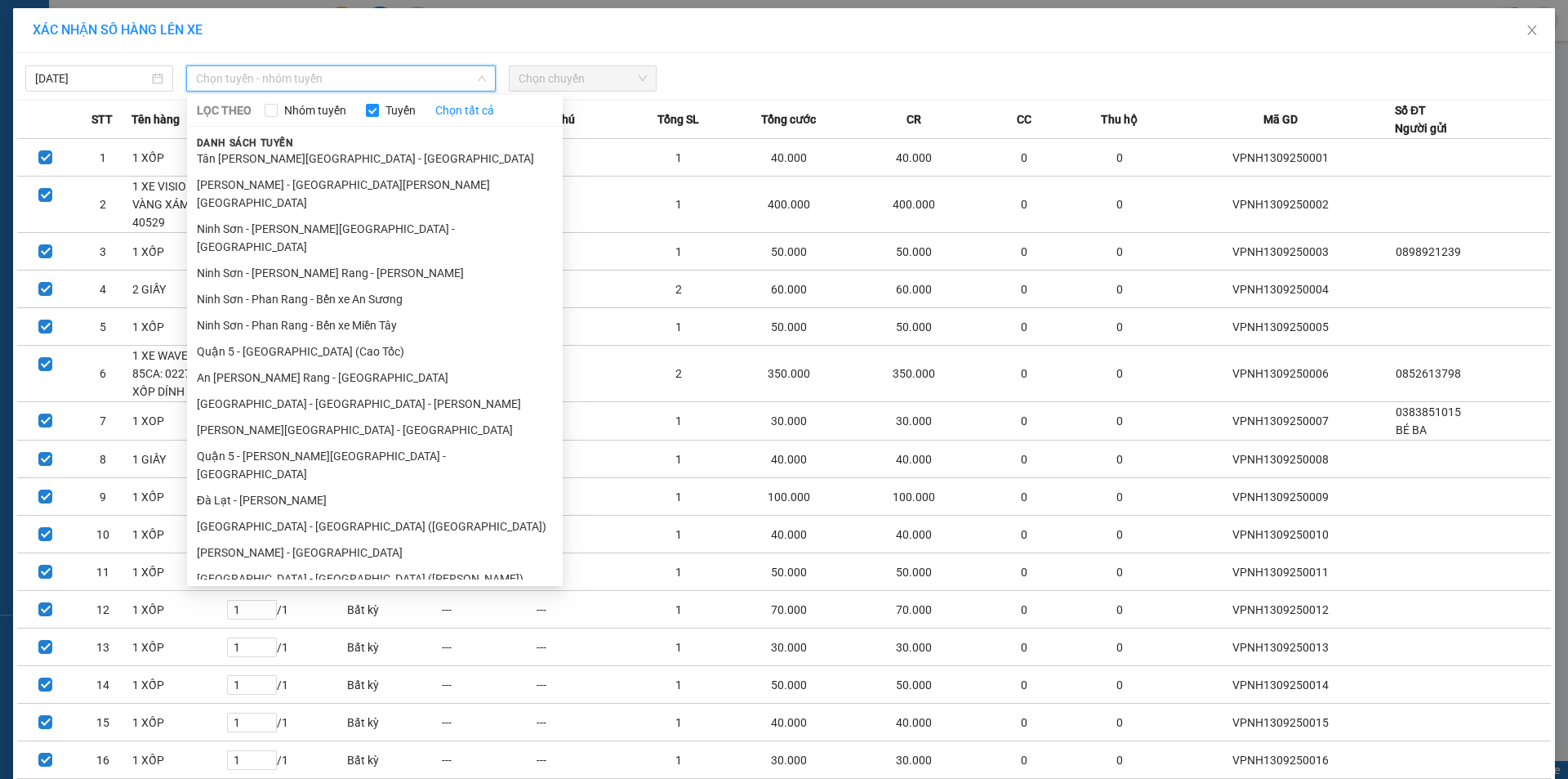
scroll to position [199, 0]
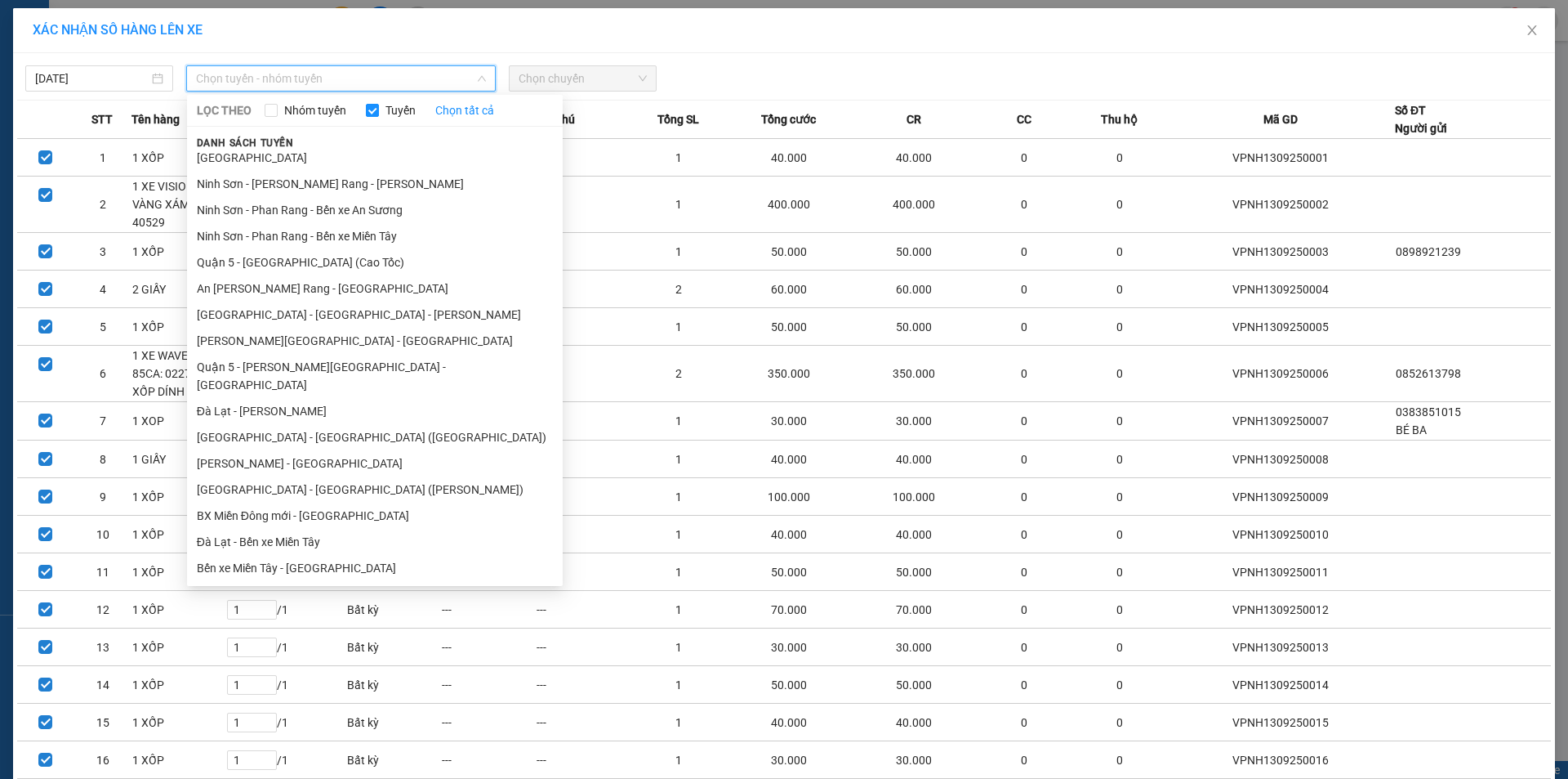
click at [418, 607] on li "Ninh Sơn - [PERSON_NAME] Rang - [GEOGRAPHIC_DATA]" at bounding box center [375, 619] width 375 height 26
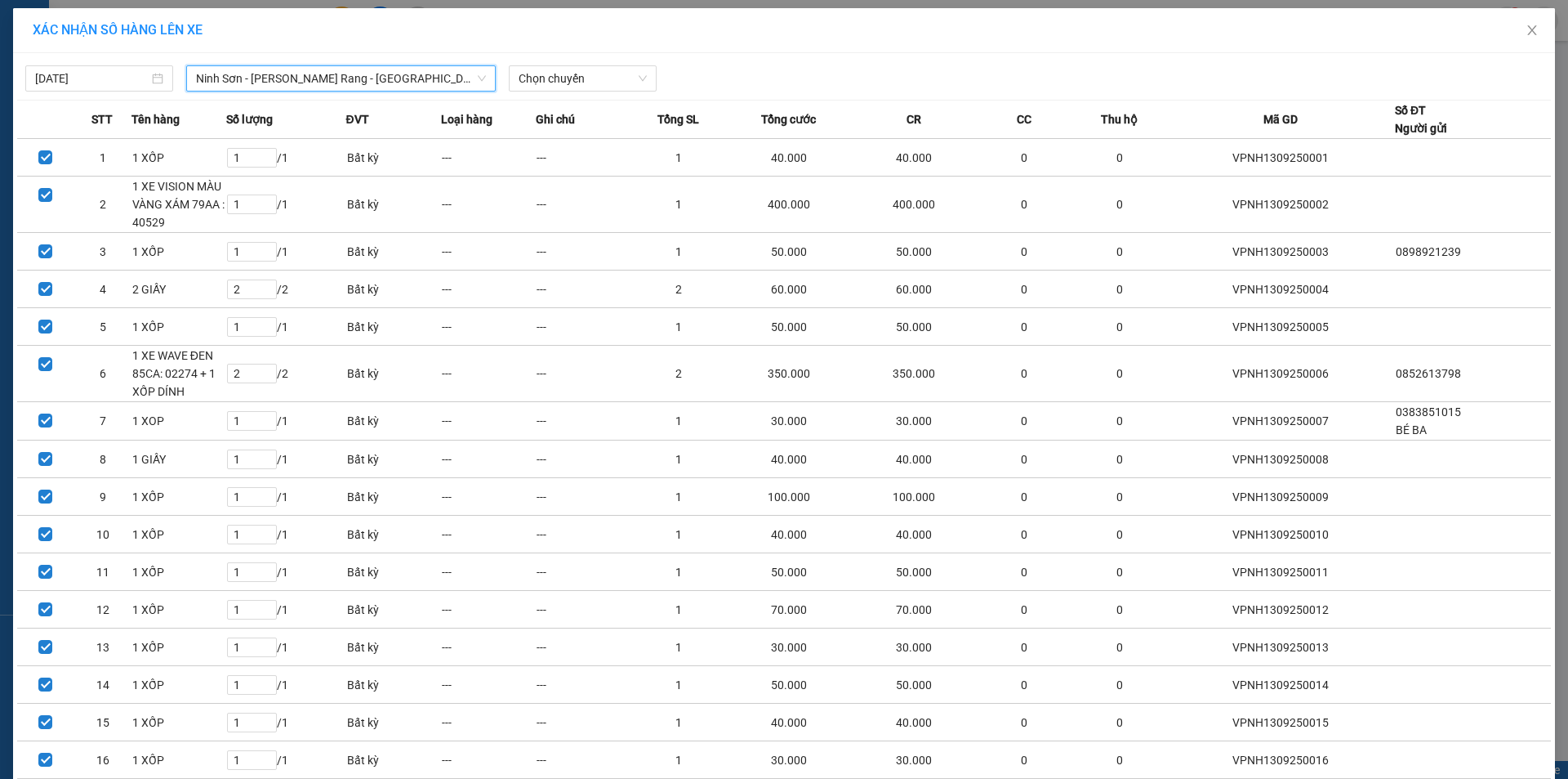
click at [570, 63] on div "[DATE] [GEOGRAPHIC_DATA] - [PERSON_NAME][GEOGRAPHIC_DATA] - [GEOGRAPHIC_DATA] […" at bounding box center [784, 74] width 1534 height 34
click at [570, 67] on span "Chọn chuyến" at bounding box center [582, 78] width 128 height 24
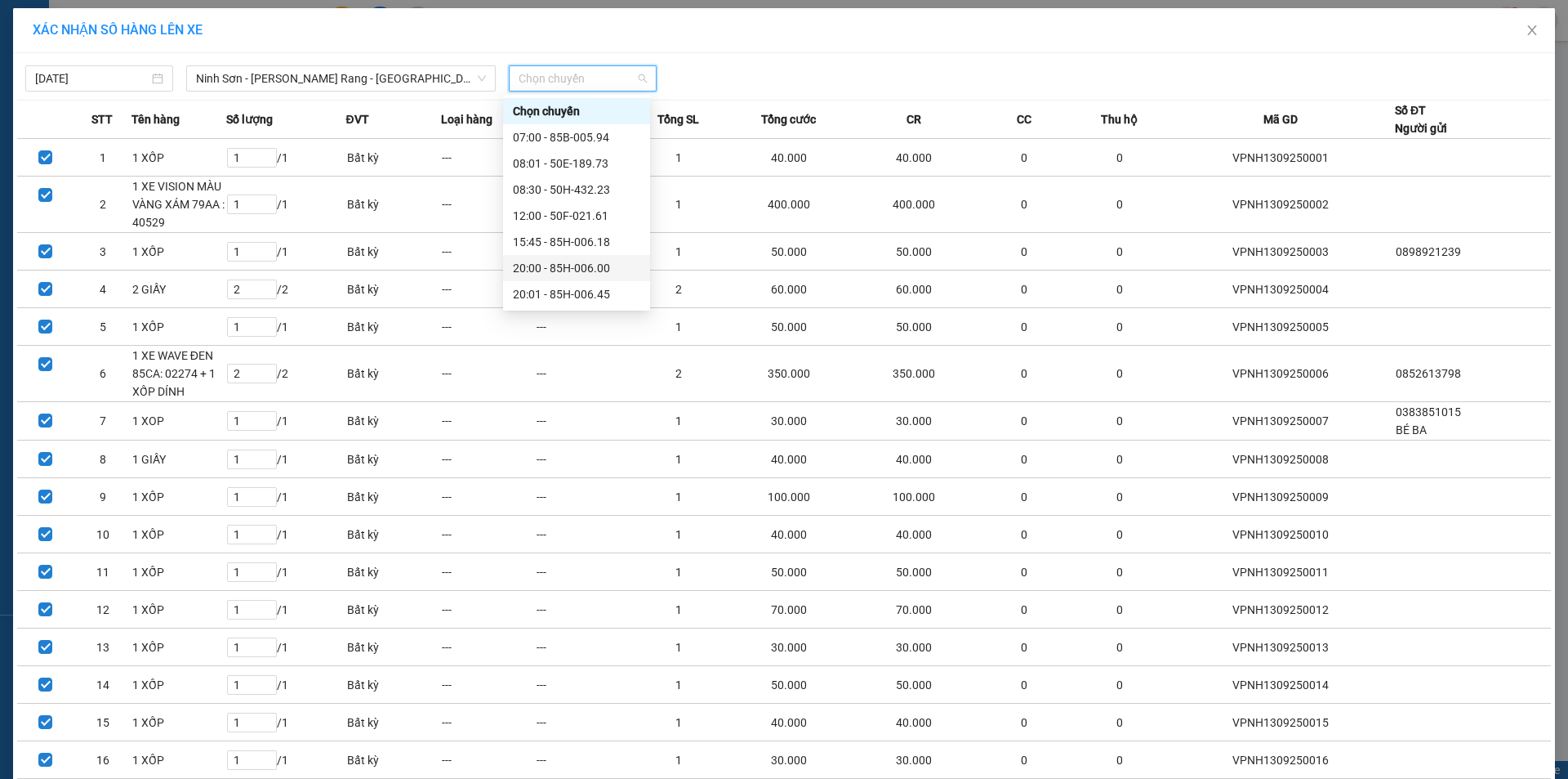
click at [577, 266] on div "20:00 - 85H-006.00" at bounding box center [577, 268] width 127 height 18
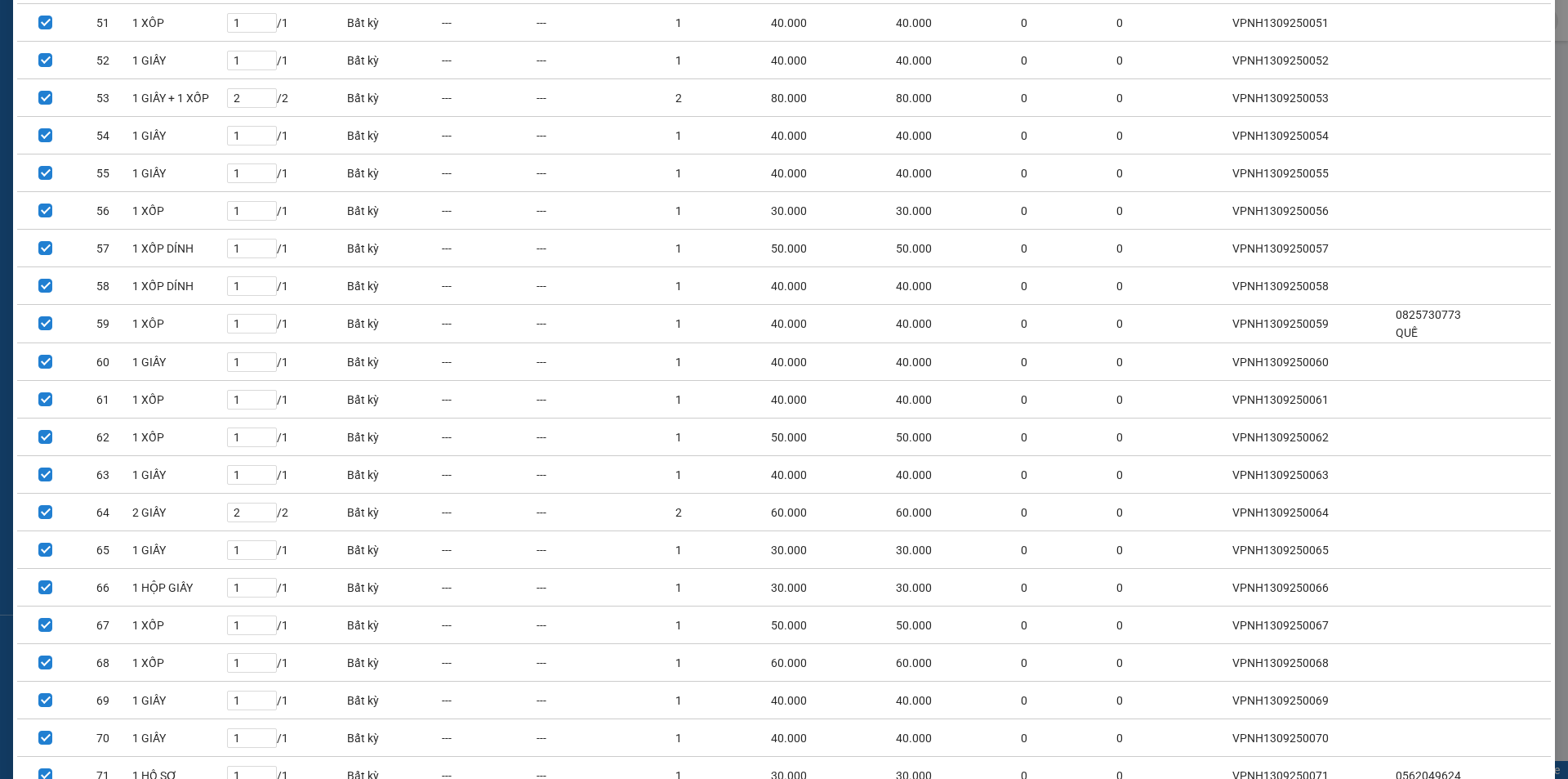
scroll to position [2193, 0]
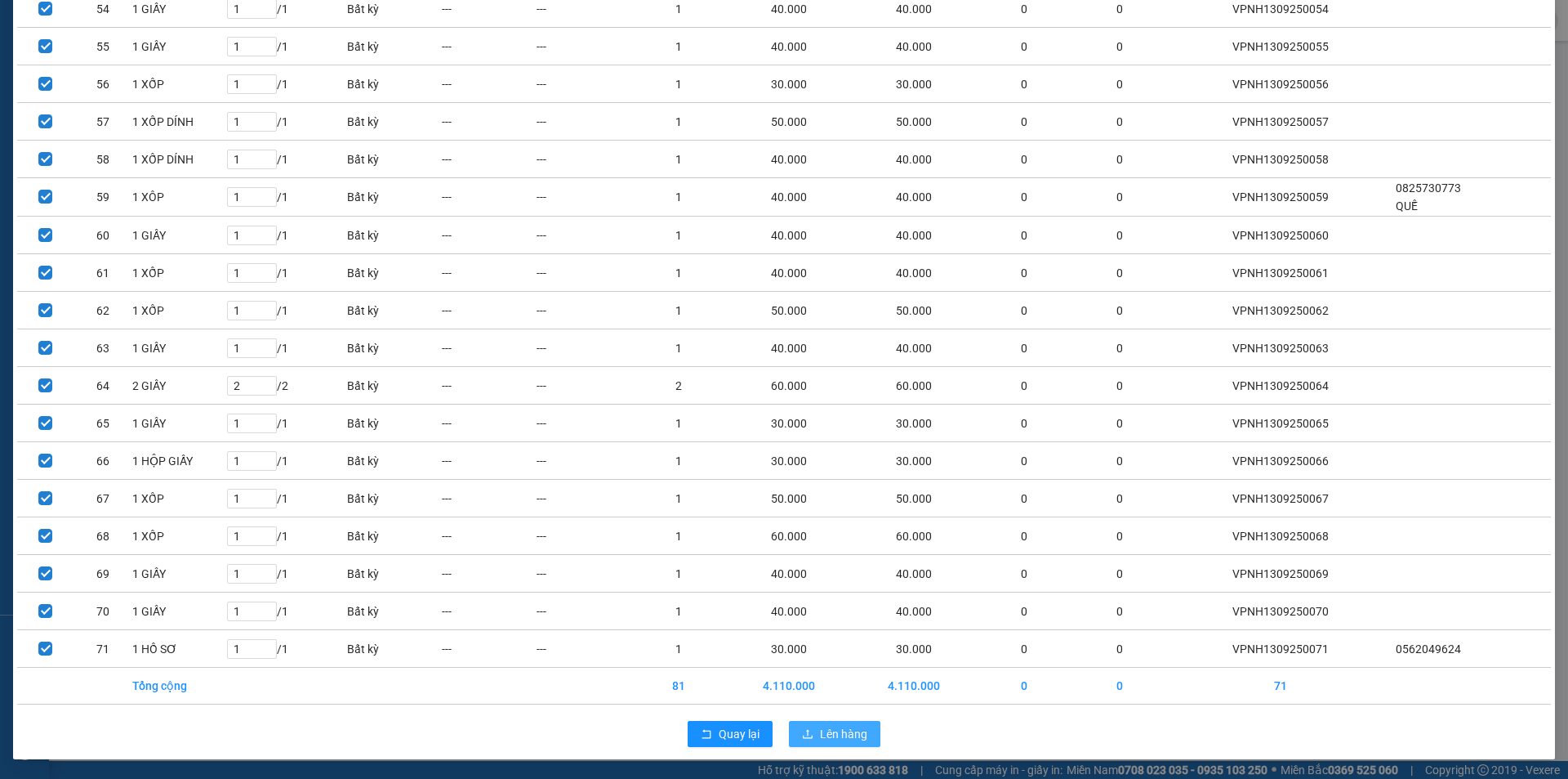
click at [844, 728] on span "Lên hàng" at bounding box center [843, 734] width 47 height 18
